Goal: Task Accomplishment & Management: Manage account settings

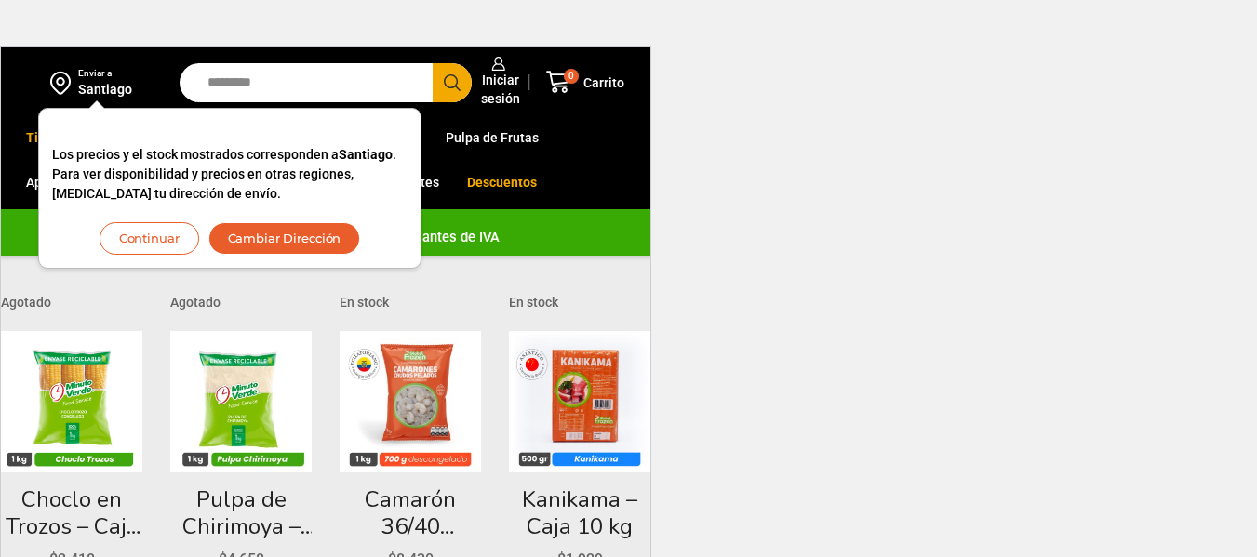
click at [180, 238] on button "Continuar" at bounding box center [150, 238] width 100 height 33
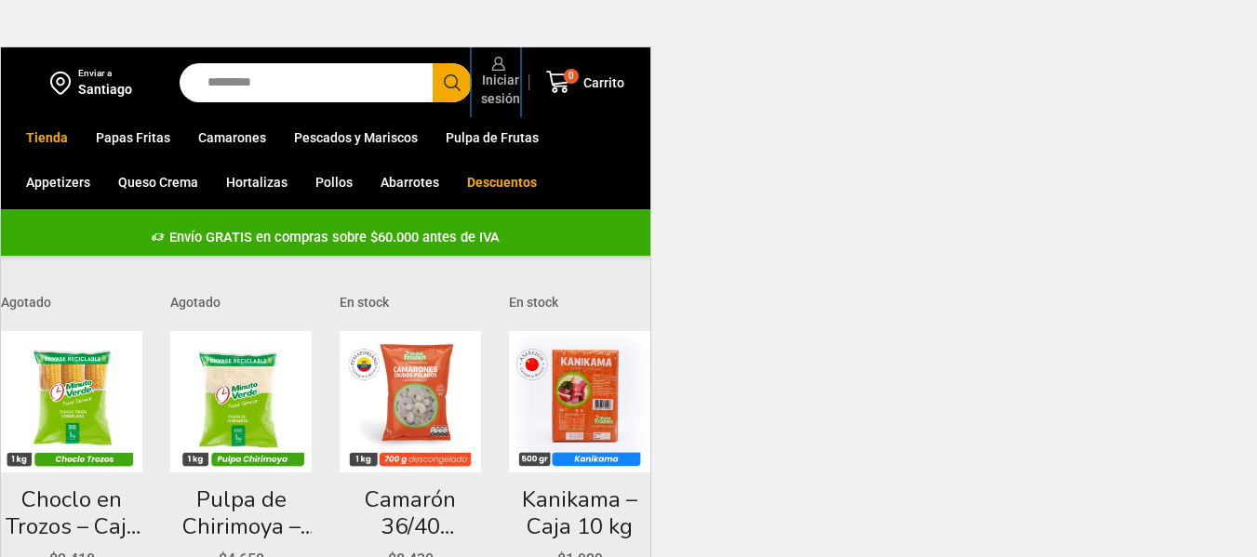
click at [503, 88] on span "Iniciar sesión" at bounding box center [498, 89] width 44 height 37
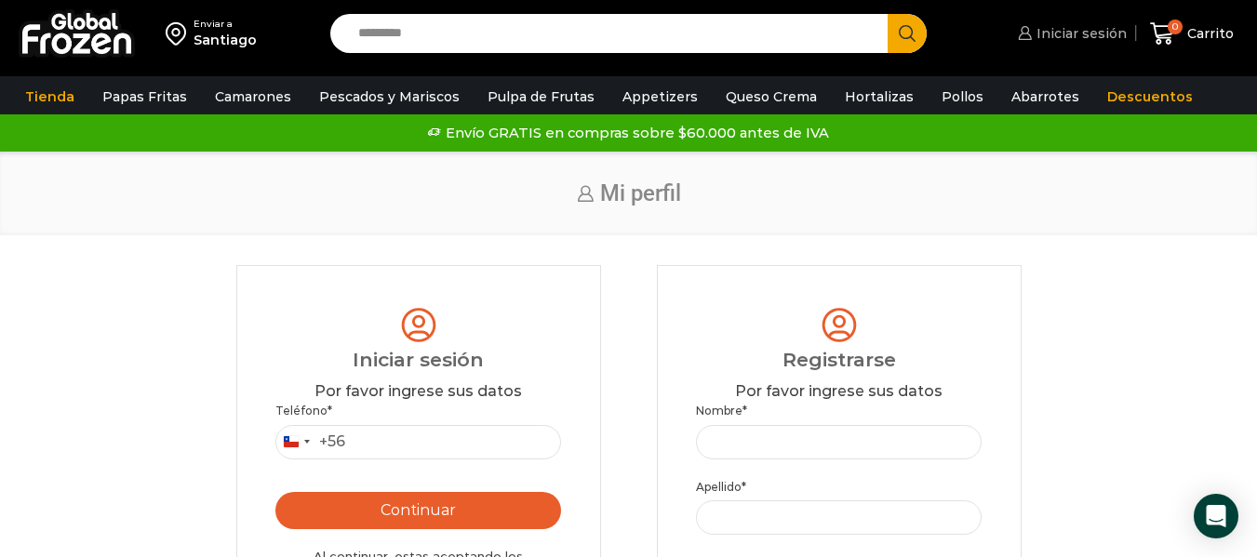
click at [1091, 35] on span "Iniciar sesión" at bounding box center [1079, 33] width 95 height 19
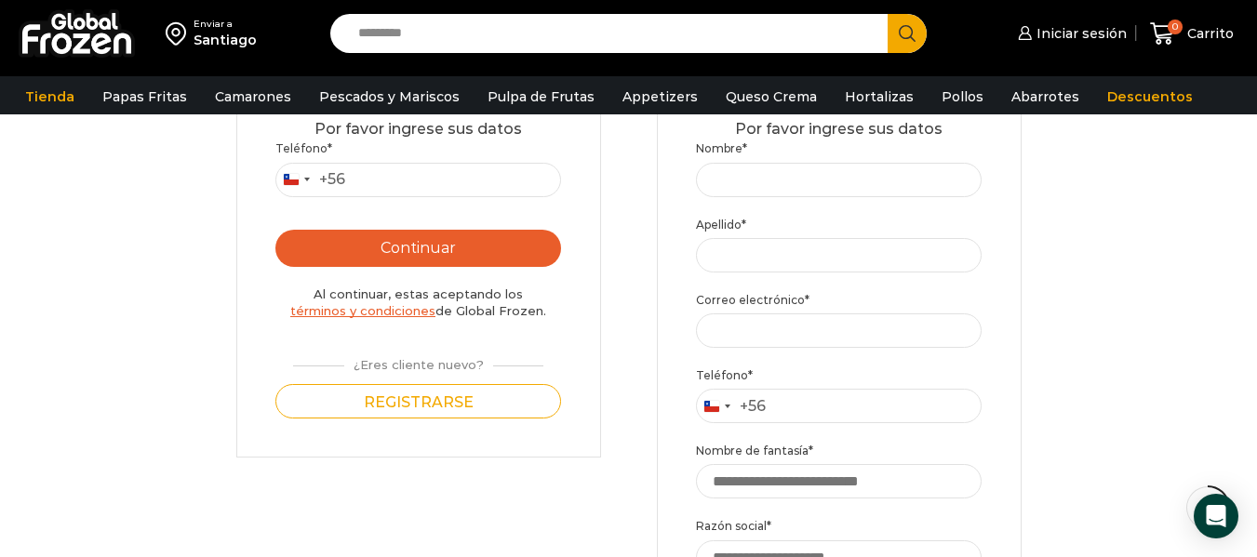
scroll to position [279, 0]
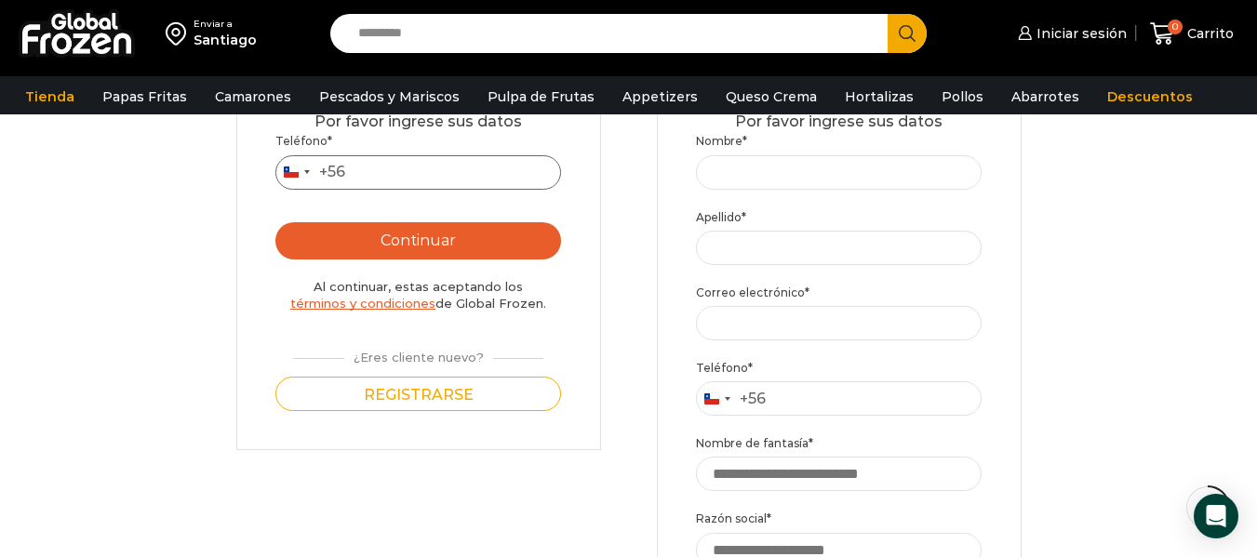
click at [361, 174] on input "Teléfono *" at bounding box center [418, 172] width 287 height 34
type input "*********"
click at [419, 241] on button "Continuar" at bounding box center [418, 240] width 287 height 37
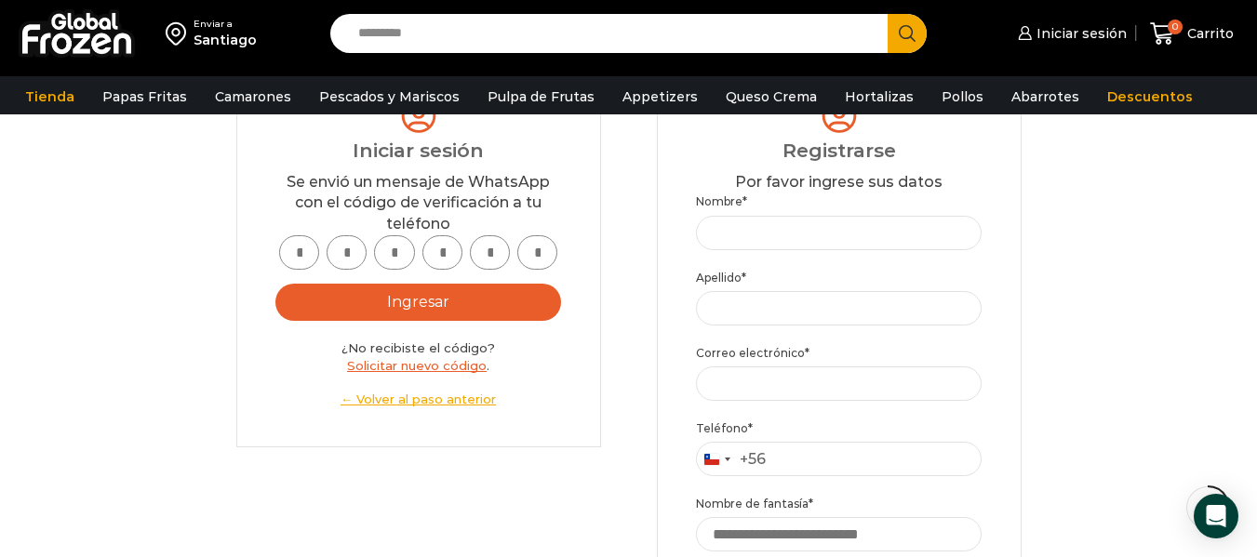
scroll to position [186, 0]
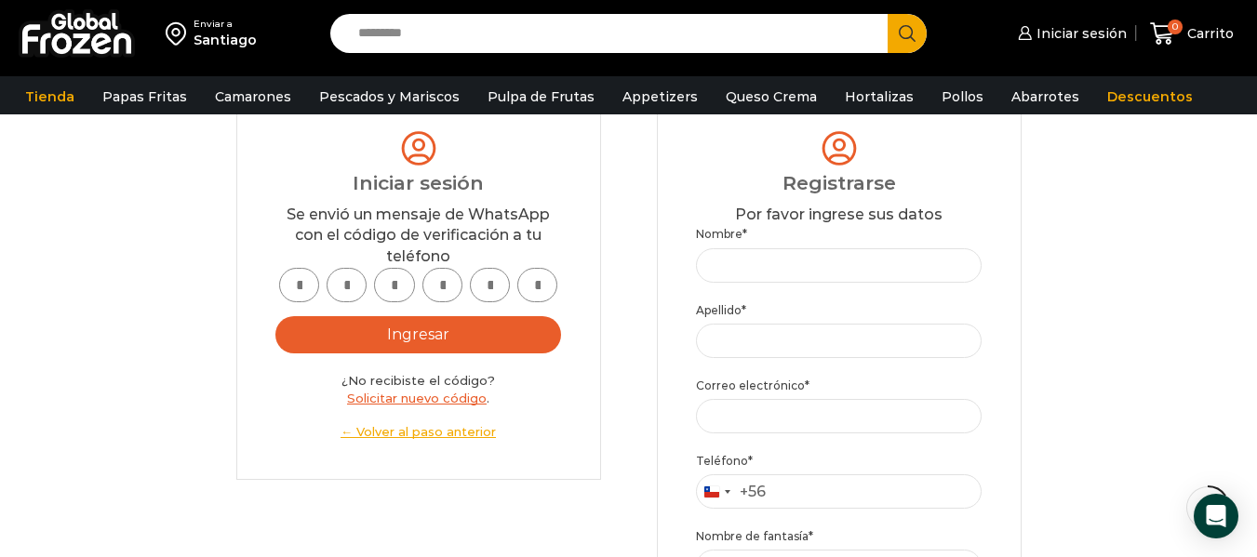
click at [303, 285] on input "text" at bounding box center [299, 285] width 40 height 34
type input "*"
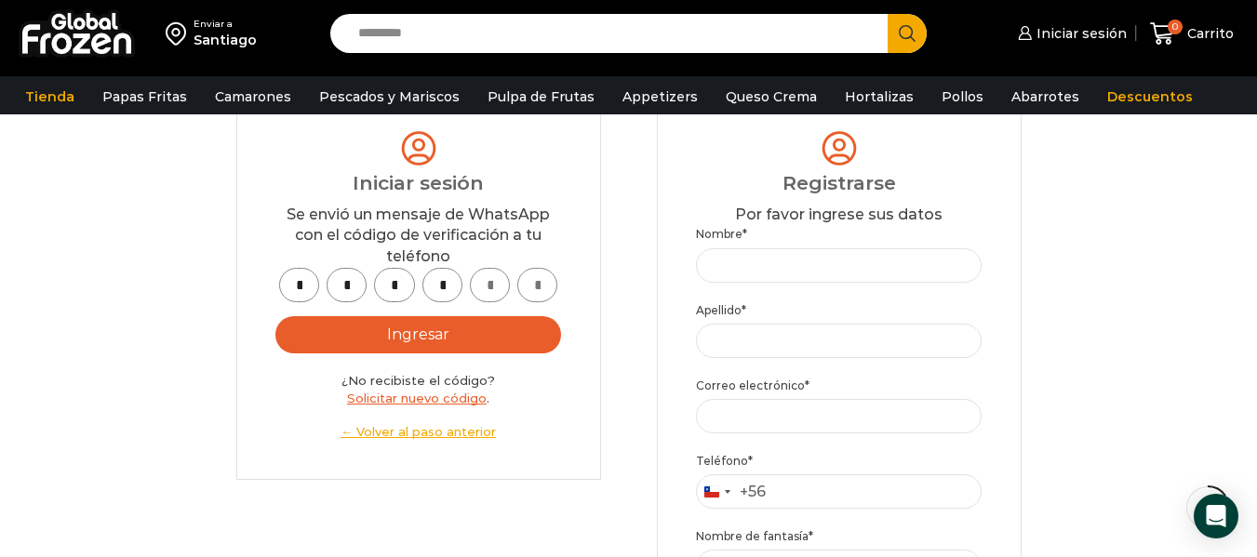
type input "*"
click at [453, 345] on button "Ingresar" at bounding box center [418, 334] width 287 height 37
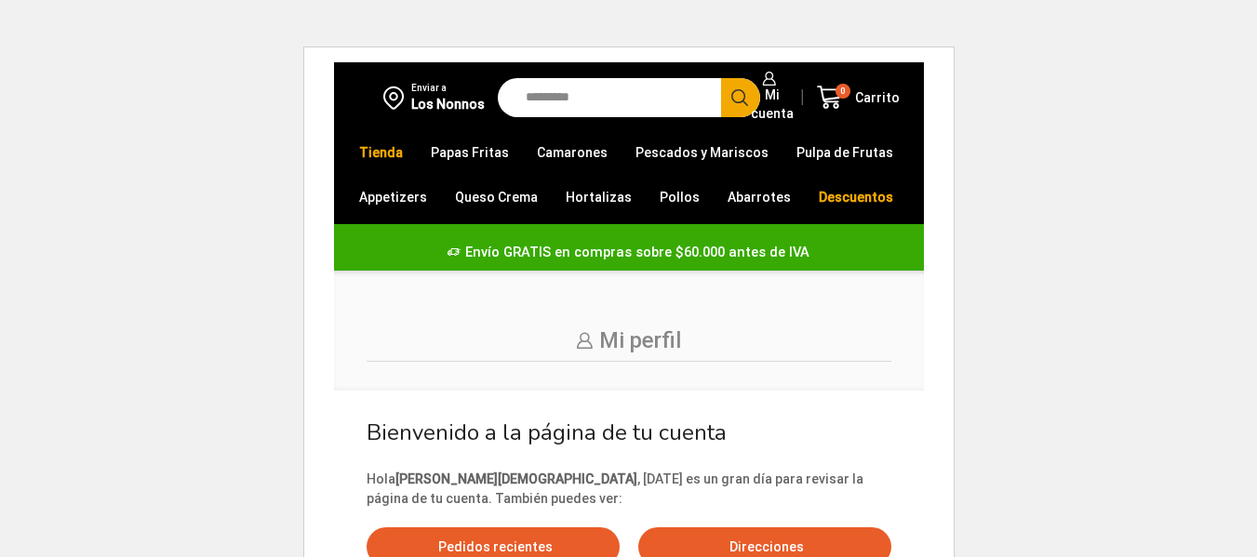
click at [425, 98] on div "Los Nonnos" at bounding box center [447, 104] width 73 height 19
click at [570, 98] on input "Search input" at bounding box center [613, 97] width 195 height 39
type input "*******"
click at [721, 78] on button "Search" at bounding box center [740, 97] width 39 height 39
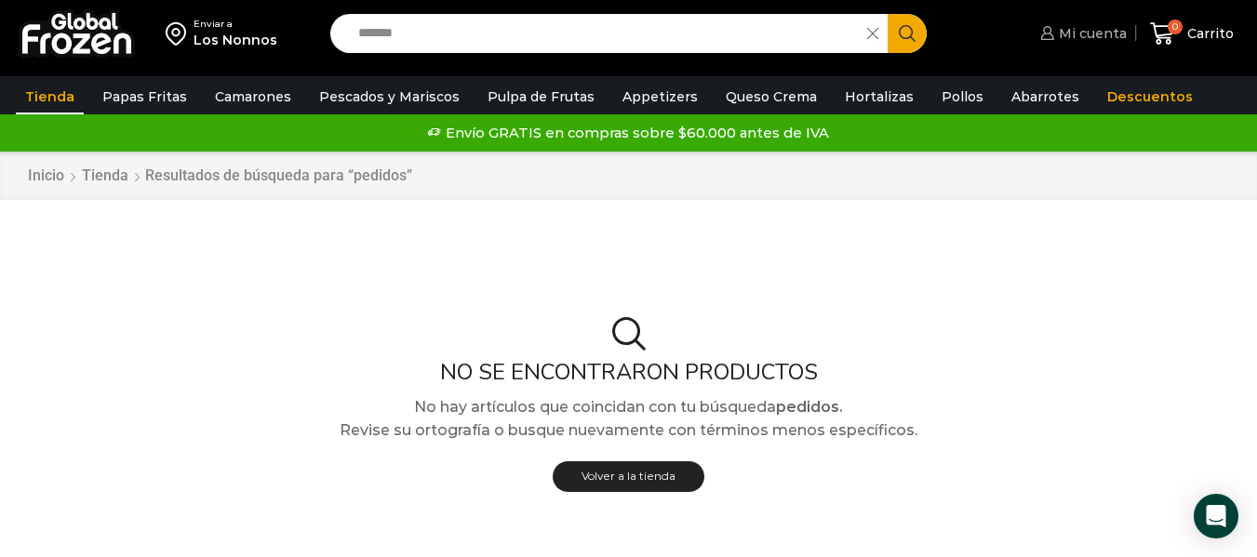
click at [1091, 34] on span "Mi cuenta" at bounding box center [1090, 33] width 73 height 19
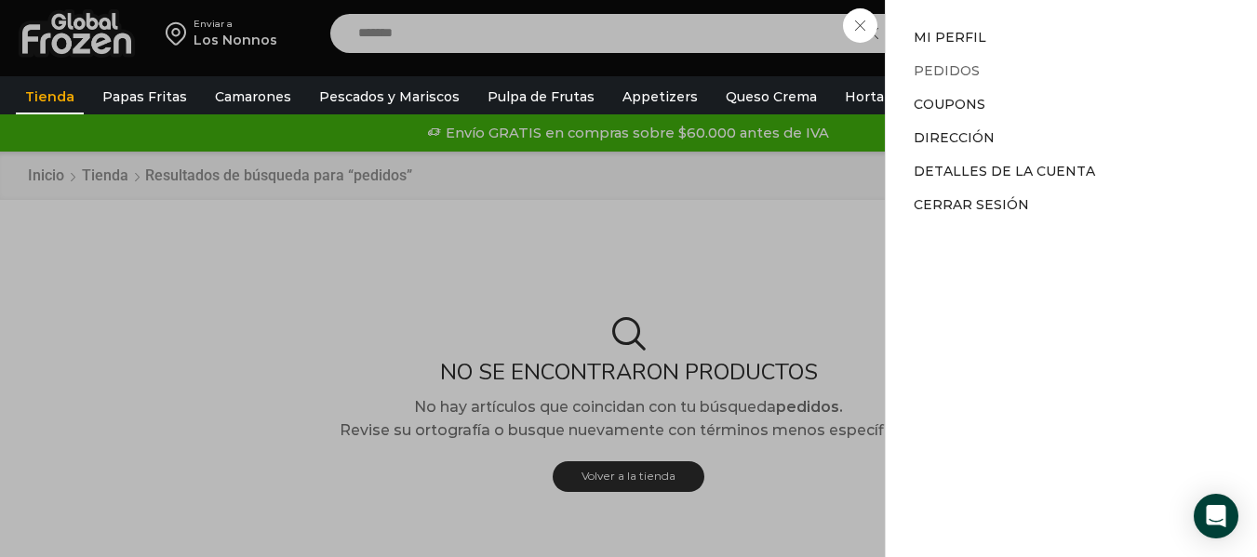
click at [954, 75] on link "Pedidos" at bounding box center [947, 70] width 66 height 17
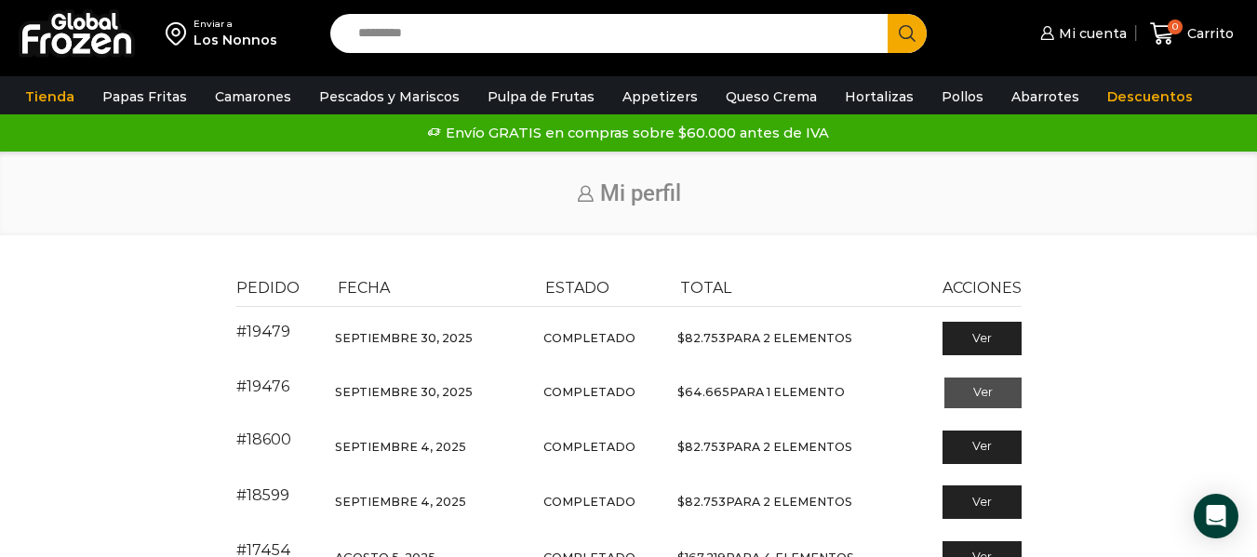
click at [980, 390] on link "Ver" at bounding box center [982, 394] width 77 height 32
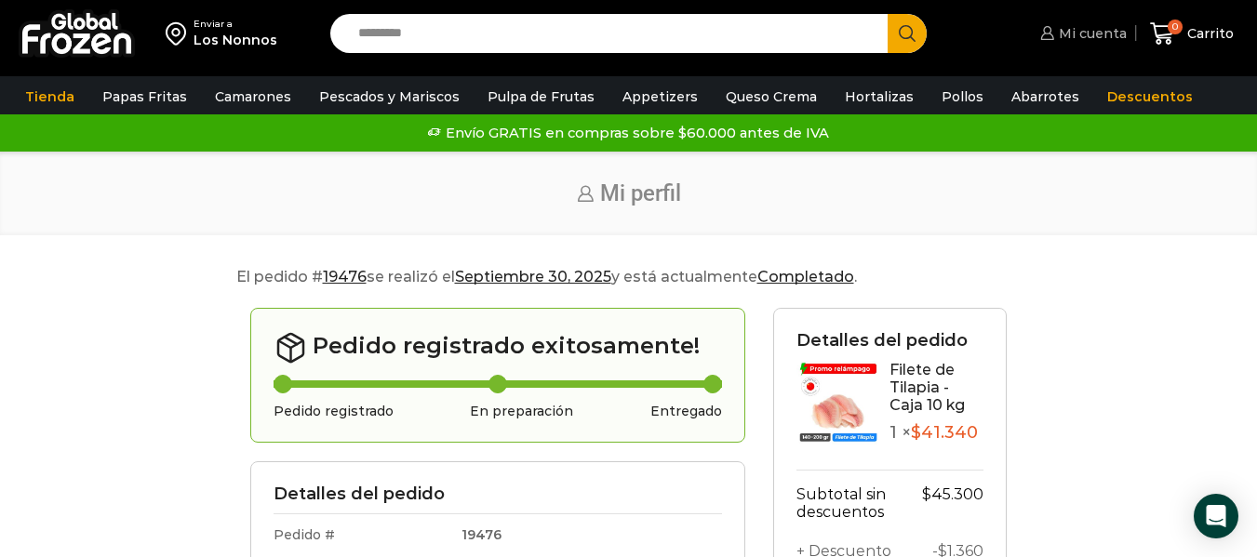
click at [1089, 37] on span "Mi cuenta" at bounding box center [1090, 33] width 73 height 19
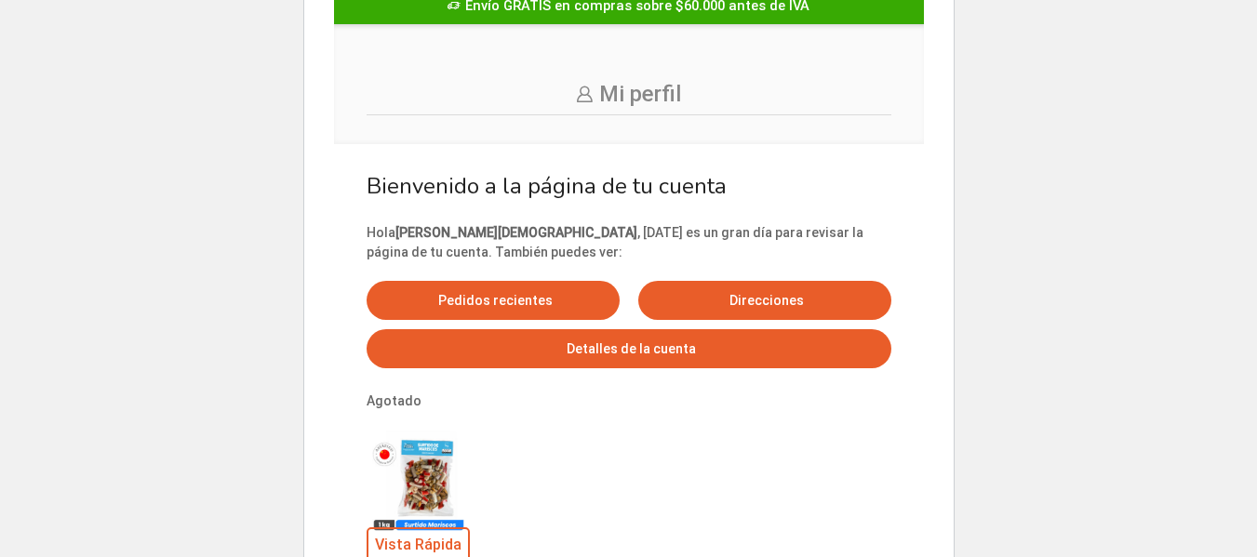
scroll to position [279, 0]
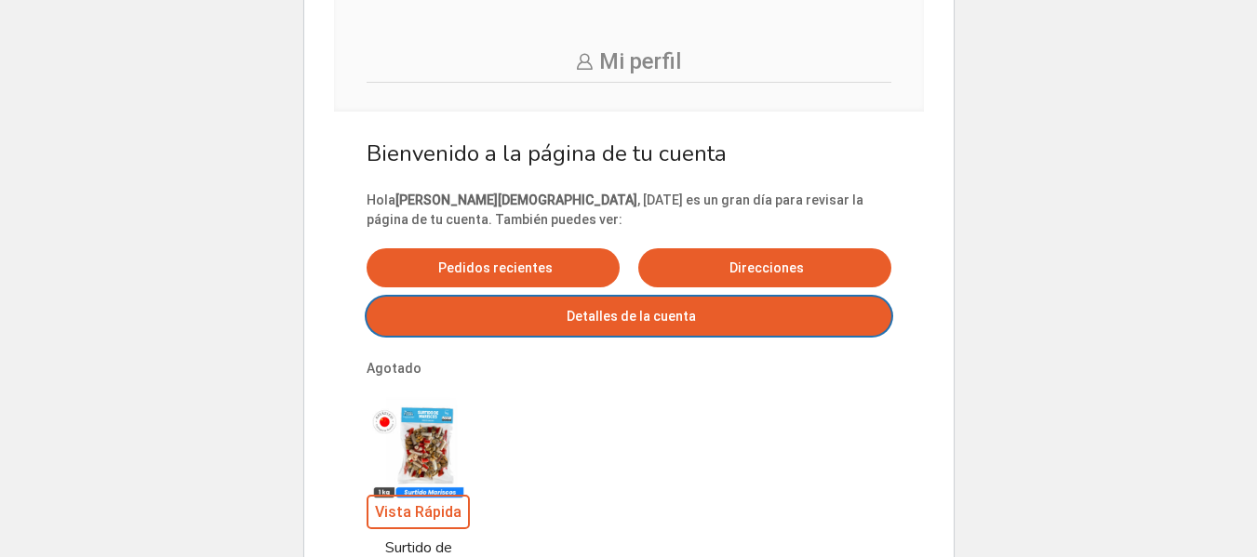
click at [696, 309] on span "Detalles de la cuenta" at bounding box center [629, 316] width 134 height 15
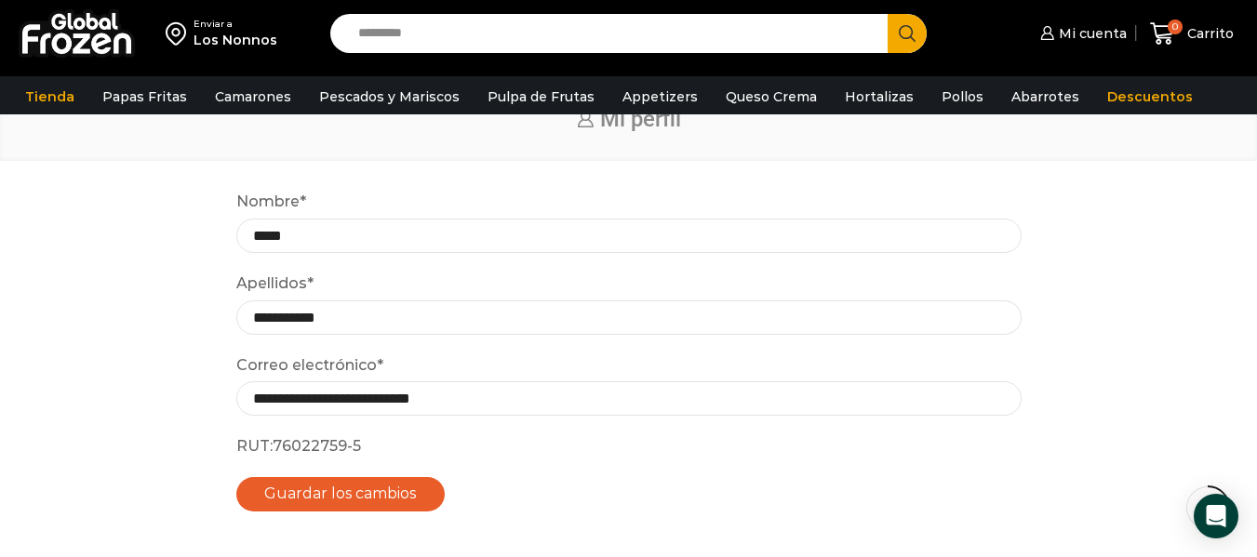
scroll to position [549, 0]
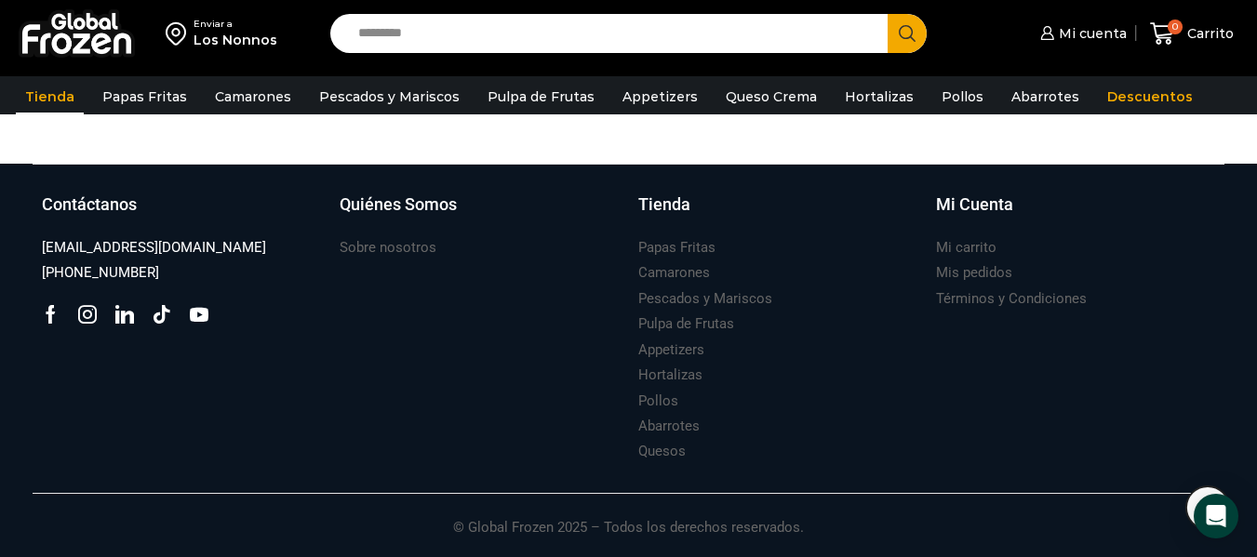
click at [60, 99] on link "Tienda" at bounding box center [50, 96] width 68 height 35
